Goal: Use online tool/utility: Use online tool/utility

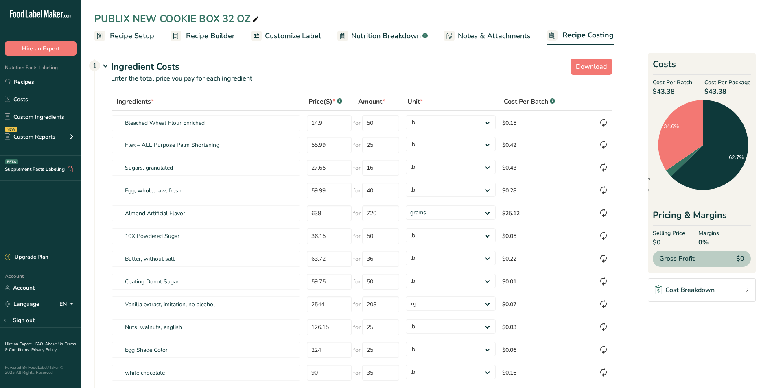
select select "12"
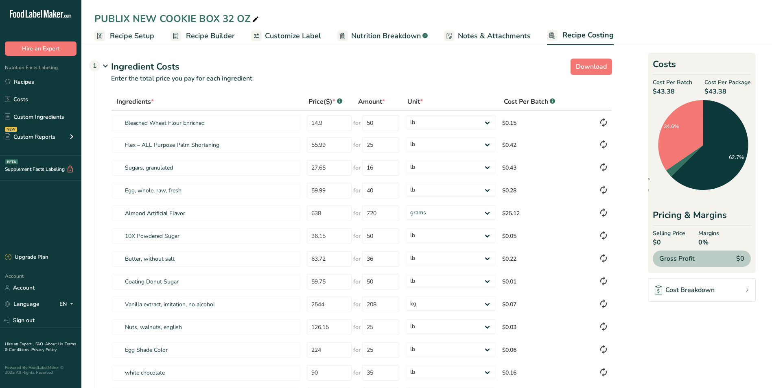
select select "12"
select select "1"
select select "12"
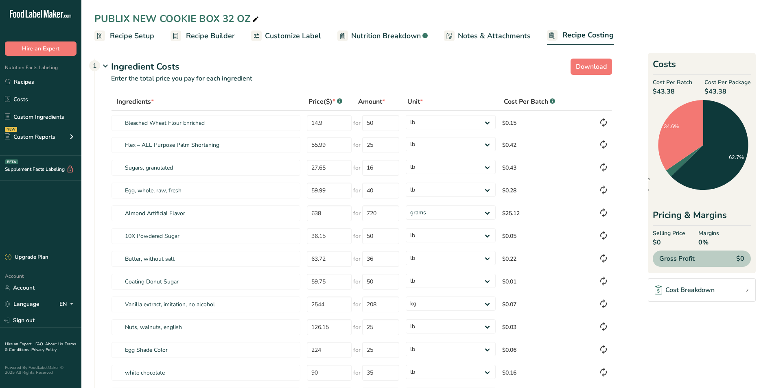
select select "12"
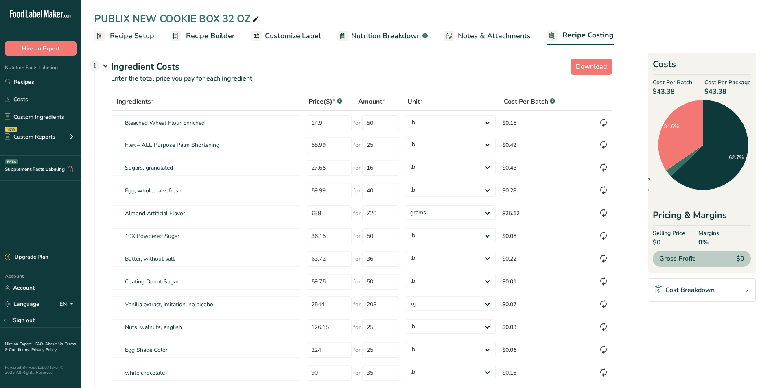
select select "12"
